Goal: Task Accomplishment & Management: Complete application form

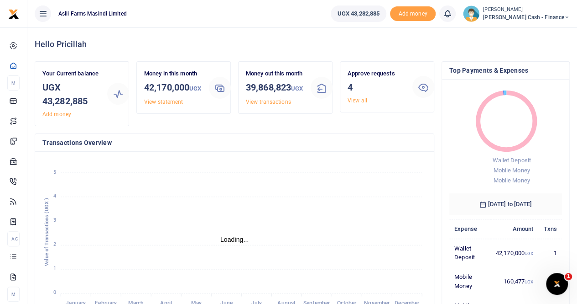
scroll to position [7, 7]
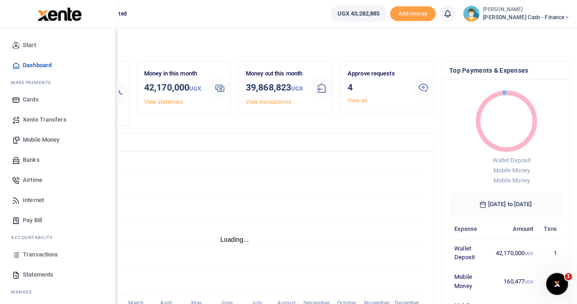
click at [47, 118] on span "Xente Transfers" at bounding box center [45, 119] width 44 height 9
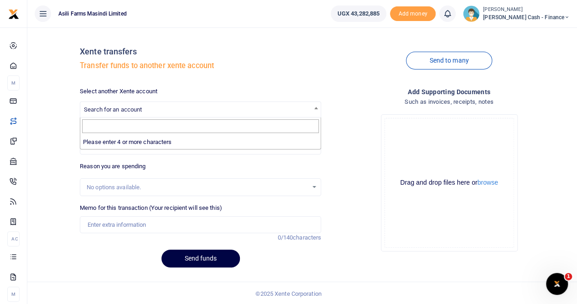
click at [119, 105] on span "Search for an account" at bounding box center [200, 109] width 241 height 14
type input "A"
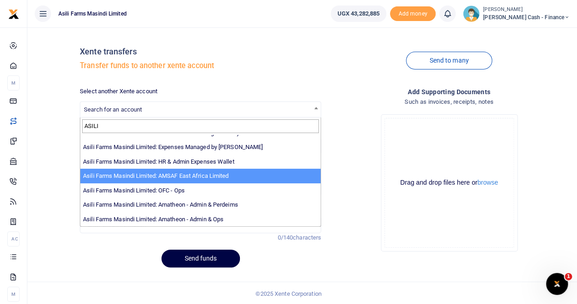
scroll to position [1, 0]
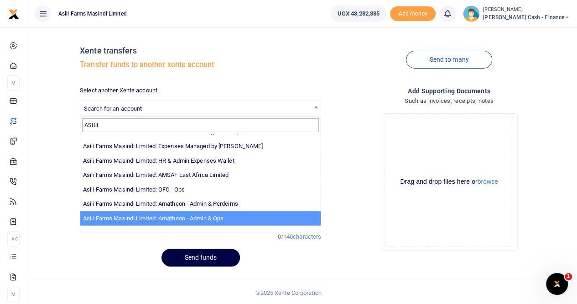
type input "ASILI"
select select "3989"
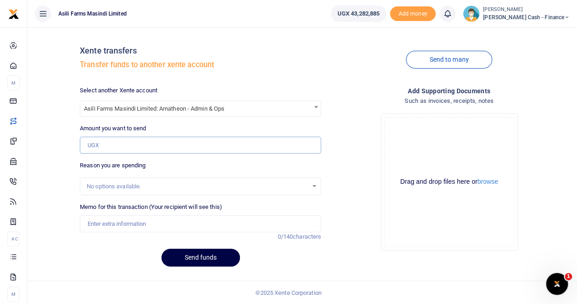
click at [117, 143] on input "Amount you want to send" at bounding box center [200, 144] width 241 height 17
click at [121, 149] on input "Amount you want to send" at bounding box center [200, 144] width 241 height 17
type input "6,096,000"
click at [117, 221] on input "Memo for this transaction (Your recipient will see this)" at bounding box center [200, 223] width 241 height 17
type input "Transfer to Amatheon for budget week 37"
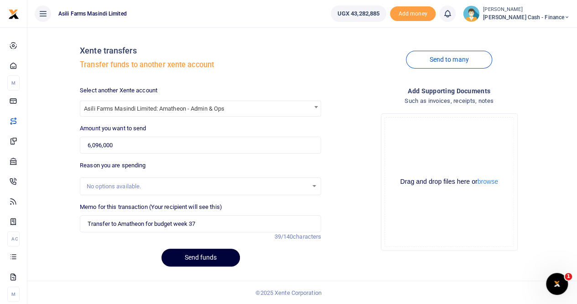
click at [201, 255] on button "Send funds" at bounding box center [201, 257] width 79 height 18
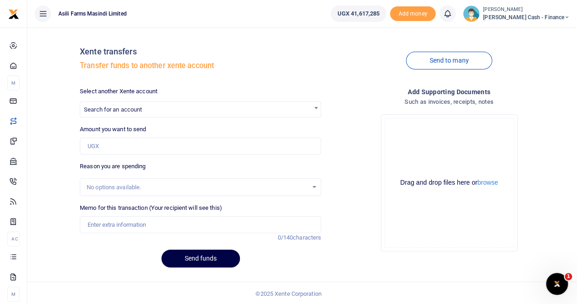
click at [104, 105] on span "Search for an account" at bounding box center [200, 109] width 241 height 14
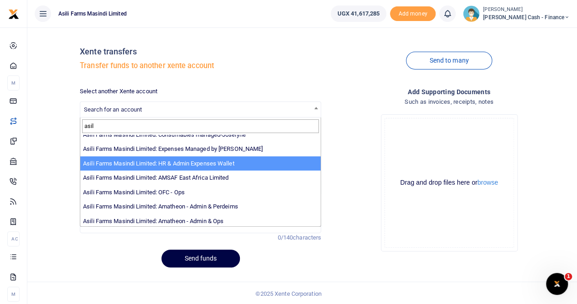
scroll to position [67, 0]
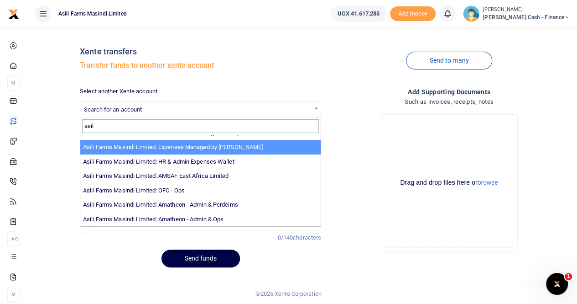
type input "asil"
select select "3438"
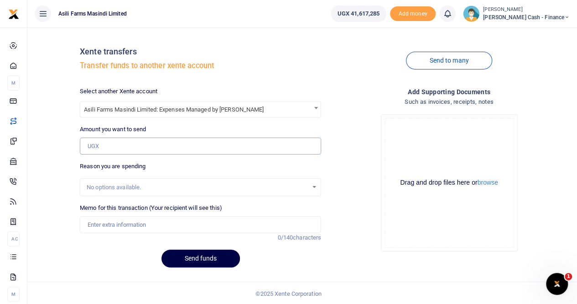
click at [121, 138] on input "Amount you want to send" at bounding box center [200, 145] width 241 height 17
type input "3,756,000"
click at [120, 227] on input "Memo for this transaction (Your recipient will see this)" at bounding box center [200, 224] width 241 height 17
type input "transfer to"
click at [162, 249] on button "Send funds" at bounding box center [201, 258] width 79 height 18
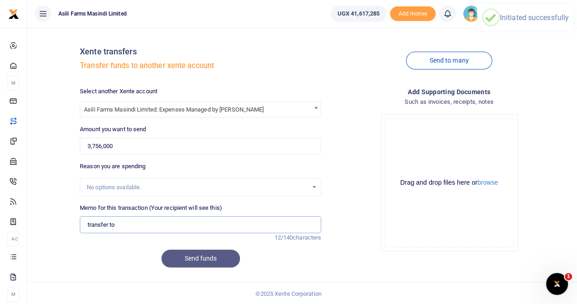
click at [127, 226] on input "transfer to" at bounding box center [200, 224] width 241 height 17
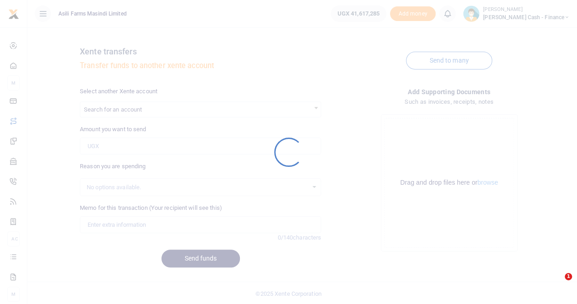
click at [155, 225] on div at bounding box center [288, 152] width 577 height 304
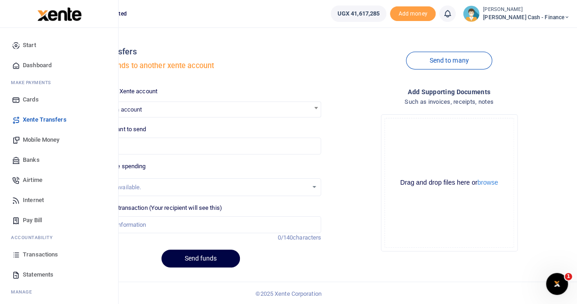
click at [45, 254] on span "Transactions" at bounding box center [40, 254] width 35 height 9
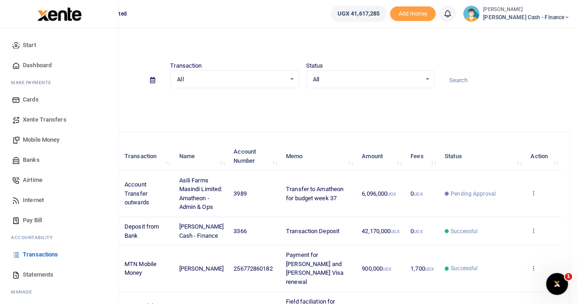
click at [37, 121] on span "Xente Transfers" at bounding box center [45, 119] width 44 height 9
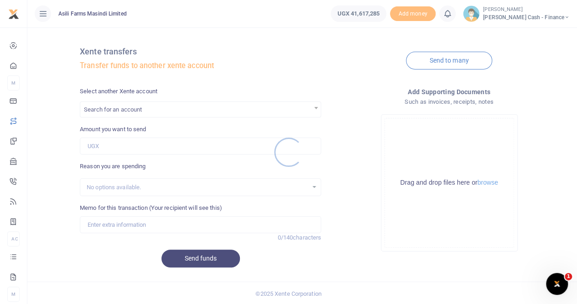
click at [137, 110] on div at bounding box center [288, 152] width 577 height 304
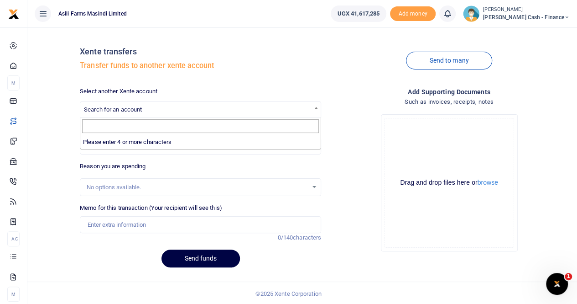
click at [138, 103] on span "Search for an account" at bounding box center [200, 109] width 241 height 14
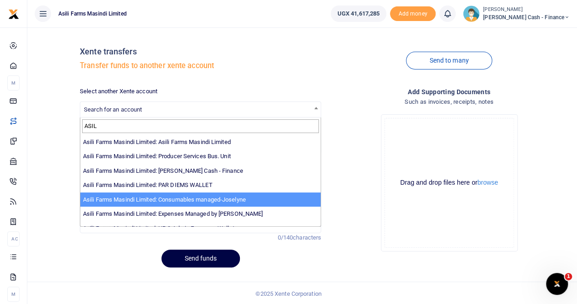
scroll to position [46, 0]
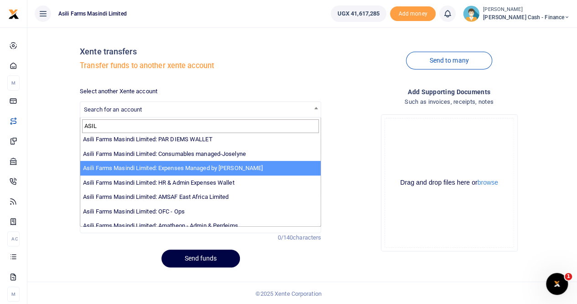
type input "ASIL"
select select "3438"
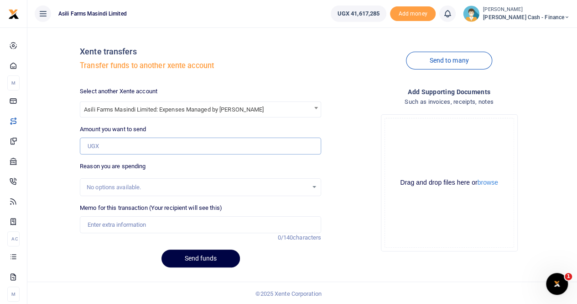
click at [111, 145] on input "Amount you want to send" at bounding box center [200, 145] width 241 height 17
type input "3,756,000"
click at [104, 223] on input "Memo for this transaction (Your recipient will see this)" at bounding box center [200, 224] width 241 height 17
click at [135, 223] on input "Transfer to Sam ochen" at bounding box center [200, 224] width 241 height 17
click at [171, 225] on input "Transfer to Sam Ochen" at bounding box center [200, 224] width 241 height 17
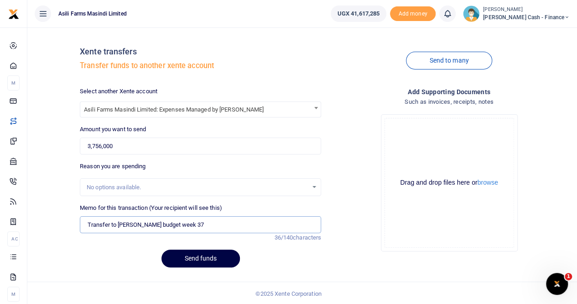
scroll to position [1, 0]
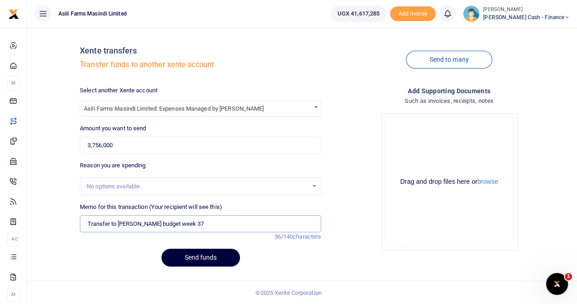
type input "Transfer to Sam Ochen budget week 37"
click at [197, 257] on button "Send funds" at bounding box center [201, 257] width 79 height 18
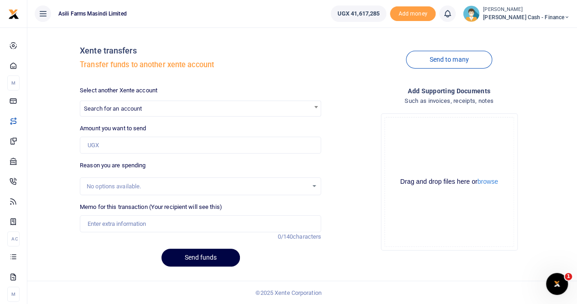
click at [130, 106] on span "Search for an account" at bounding box center [113, 108] width 58 height 7
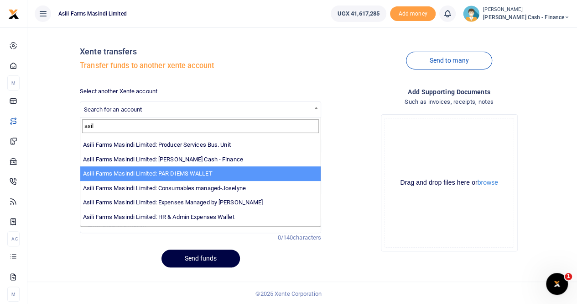
scroll to position [46, 0]
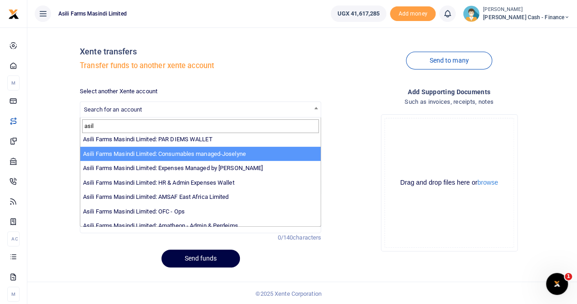
type input "asil"
select select "3435"
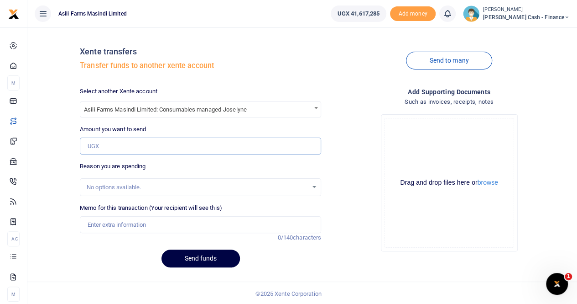
click at [123, 147] on input "Amount you want to send" at bounding box center [200, 145] width 241 height 17
type input "14,664,000"
click at [116, 225] on input "Memo for this transaction (Your recipient will see this)" at bounding box center [200, 224] width 241 height 17
type input "Transfer to OPS wallet bidget week 37"
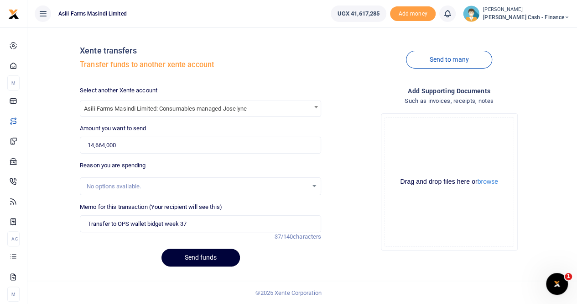
click at [195, 258] on button "Send funds" at bounding box center [201, 257] width 79 height 18
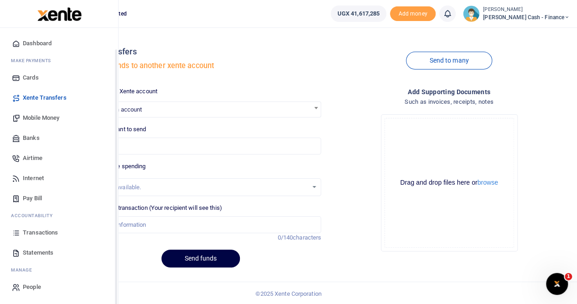
click at [41, 231] on span "Transactions" at bounding box center [40, 232] width 35 height 9
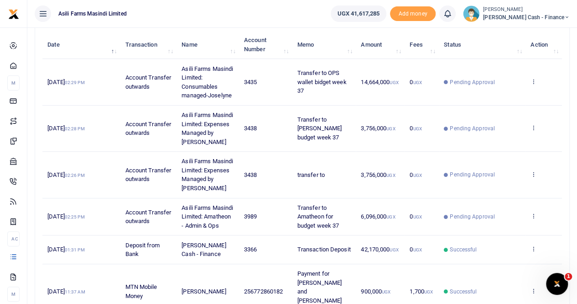
scroll to position [91, 0]
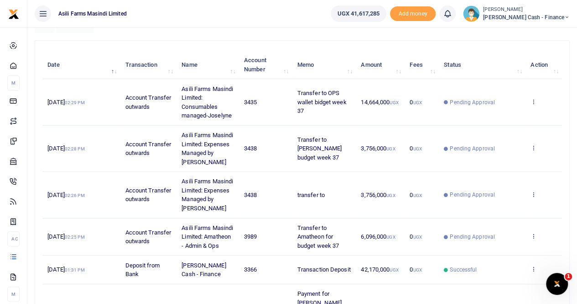
click at [529, 150] on td "View details Send again" at bounding box center [544, 149] width 37 height 46
click at [536, 150] on icon at bounding box center [534, 147] width 6 height 6
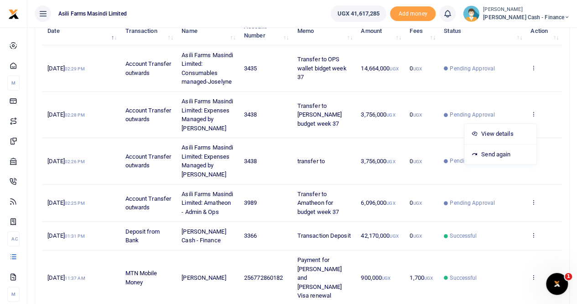
scroll to position [137, 0]
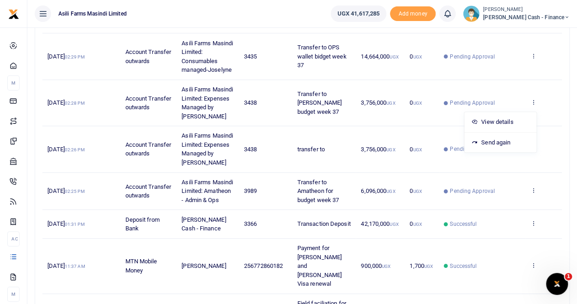
drag, startPoint x: 441, startPoint y: 109, endPoint x: 460, endPoint y: 105, distance: 19.0
click at [441, 108] on td "Pending Approval" at bounding box center [482, 103] width 87 height 46
click at [447, 104] on icon at bounding box center [446, 103] width 4 height 4
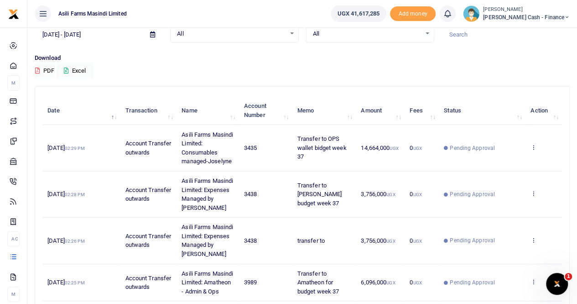
scroll to position [91, 0]
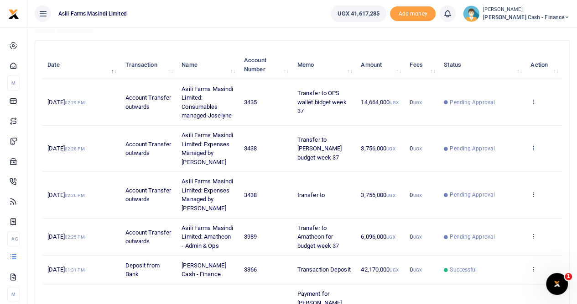
click at [532, 150] on icon at bounding box center [534, 147] width 6 height 6
click at [453, 151] on span "Pending Approval" at bounding box center [472, 148] width 45 height 8
drag, startPoint x: 356, startPoint y: 152, endPoint x: 284, endPoint y: 149, distance: 72.2
click at [355, 152] on tr "[DATE] 02:28 PM Account Transfer outwards Asili Farms Masindi Limited: Expenses…" at bounding box center [302, 149] width 520 height 46
click at [172, 147] on td "Account Transfer outwards" at bounding box center [148, 149] width 57 height 46
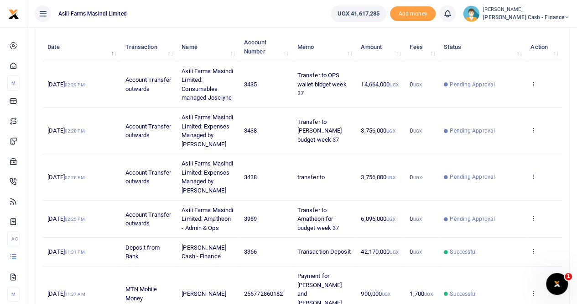
scroll to position [137, 0]
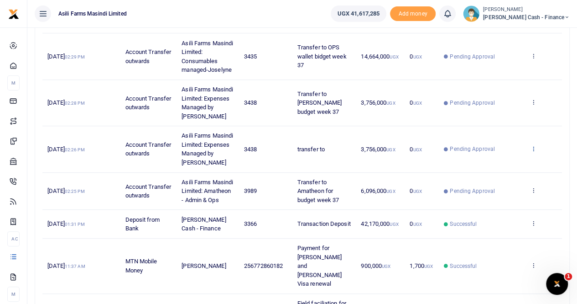
click at [534, 152] on icon at bounding box center [534, 148] width 6 height 6
click at [431, 161] on td "0 UGX" at bounding box center [422, 149] width 34 height 46
click at [535, 152] on icon at bounding box center [534, 148] width 6 height 6
click at [460, 153] on span "Pending Approval" at bounding box center [472, 149] width 45 height 8
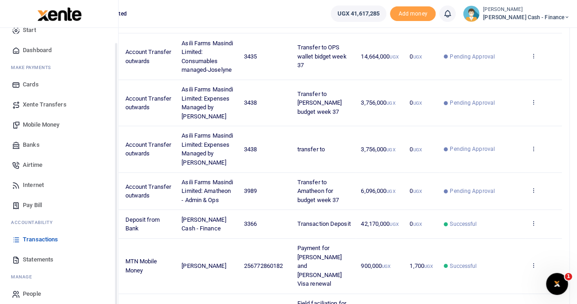
scroll to position [22, 0]
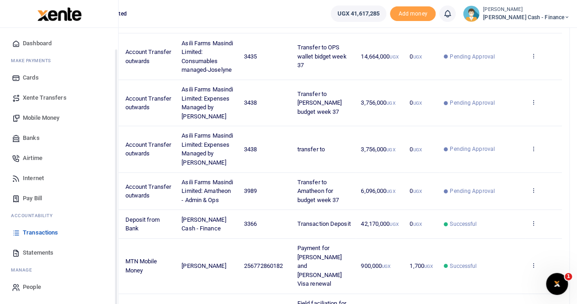
click at [45, 232] on span "Transactions" at bounding box center [40, 232] width 35 height 9
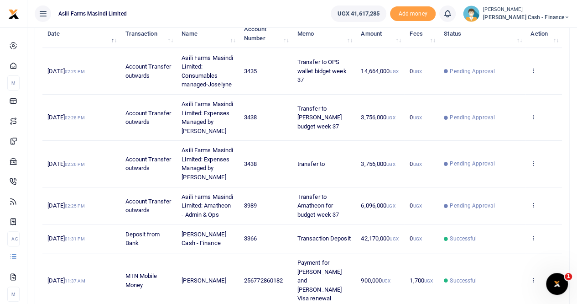
scroll to position [137, 0]
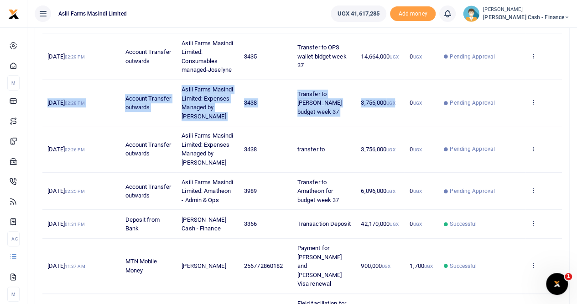
drag, startPoint x: 45, startPoint y: 102, endPoint x: 403, endPoint y: 114, distance: 358.5
click at [406, 116] on tr "6th Sep 2025 02:28 PM Account Transfer outwards Asili Farms Masindi Limited: Ex…" at bounding box center [302, 103] width 520 height 46
copy tr "6th Sep 2025 02:28 PM Account Transfer outwards Asili Farms Masindi Limited: Ex…"
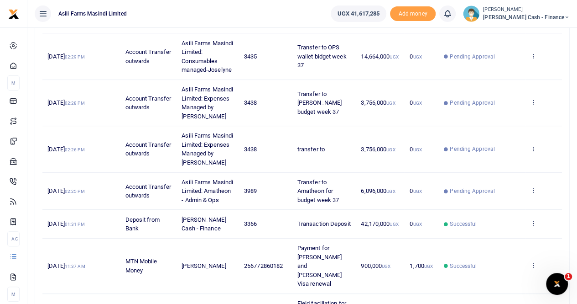
click at [418, 136] on td "0 UGX" at bounding box center [422, 149] width 34 height 46
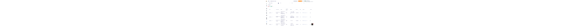
scroll to position [0, 0]
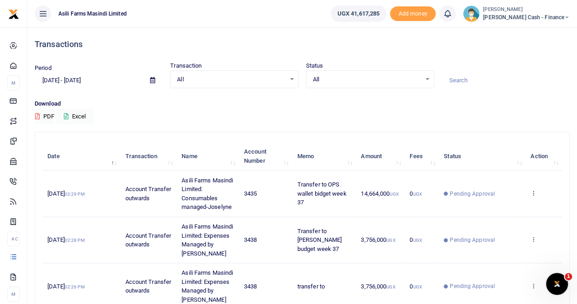
click at [533, 9] on small "[PERSON_NAME]" at bounding box center [526, 10] width 87 height 8
click at [530, 36] on link "Switch accounts" at bounding box center [505, 33] width 72 height 13
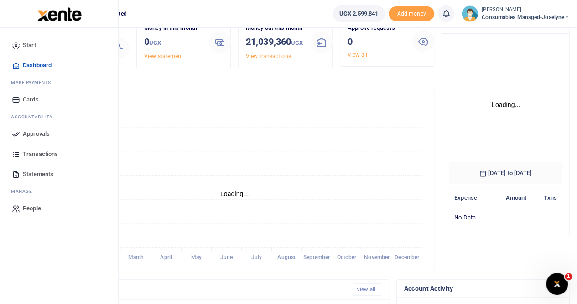
scroll to position [128, 106]
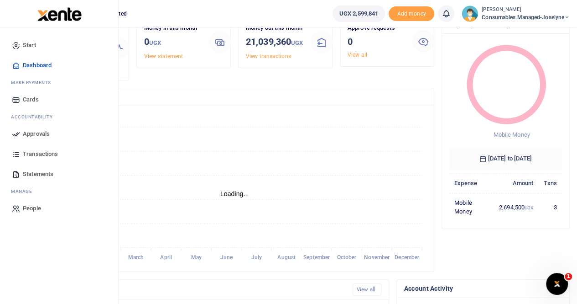
click at [31, 133] on span "Approvals" at bounding box center [36, 133] width 27 height 9
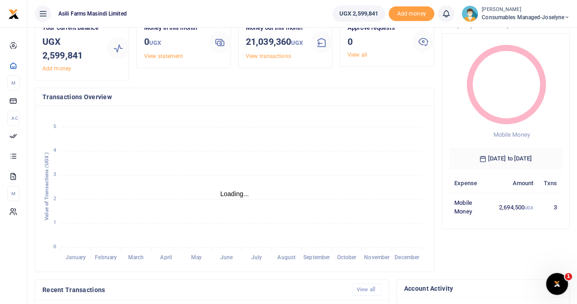
scroll to position [0, 0]
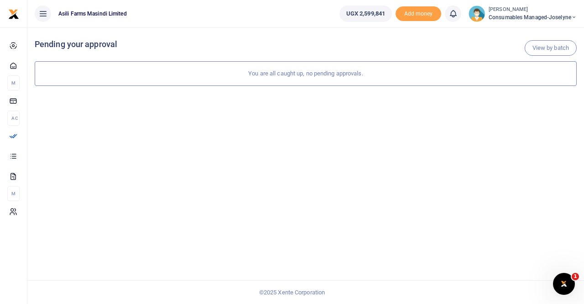
click at [351, 74] on div "You are all caught up, no pending approvals." at bounding box center [306, 73] width 542 height 25
click at [543, 45] on link "View by batch" at bounding box center [551, 48] width 52 height 16
